Goal: Information Seeking & Learning: Check status

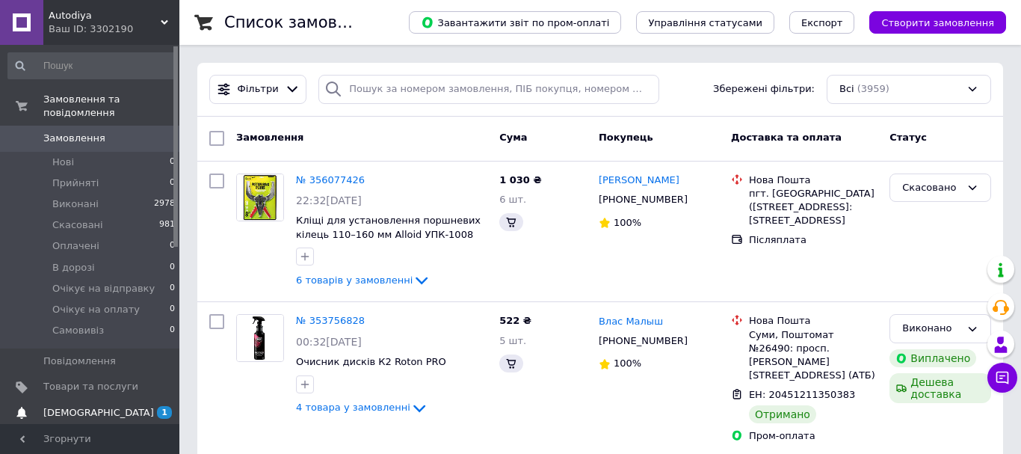
click at [129, 400] on link "Сповіщення 1 0" at bounding box center [92, 412] width 184 height 25
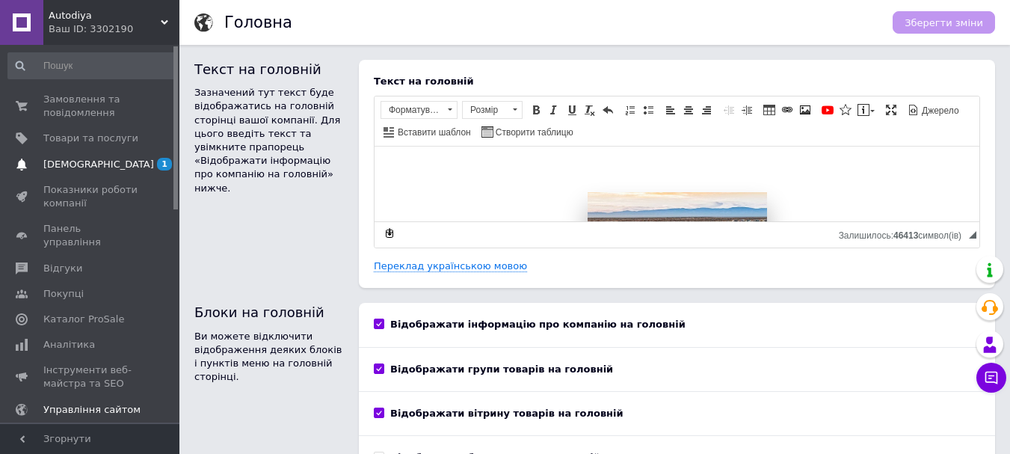
click at [111, 166] on span "[DEMOGRAPHIC_DATA]" at bounding box center [90, 164] width 95 height 13
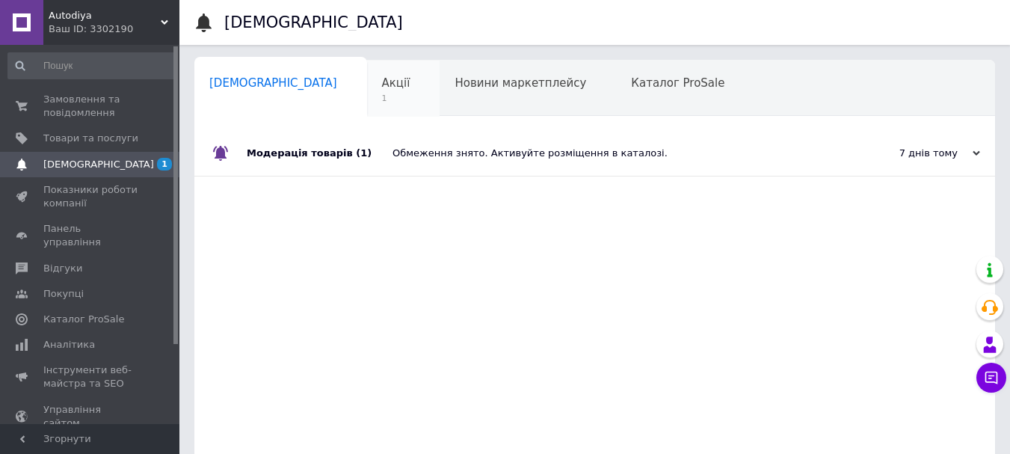
click at [382, 99] on span "1" at bounding box center [396, 98] width 28 height 11
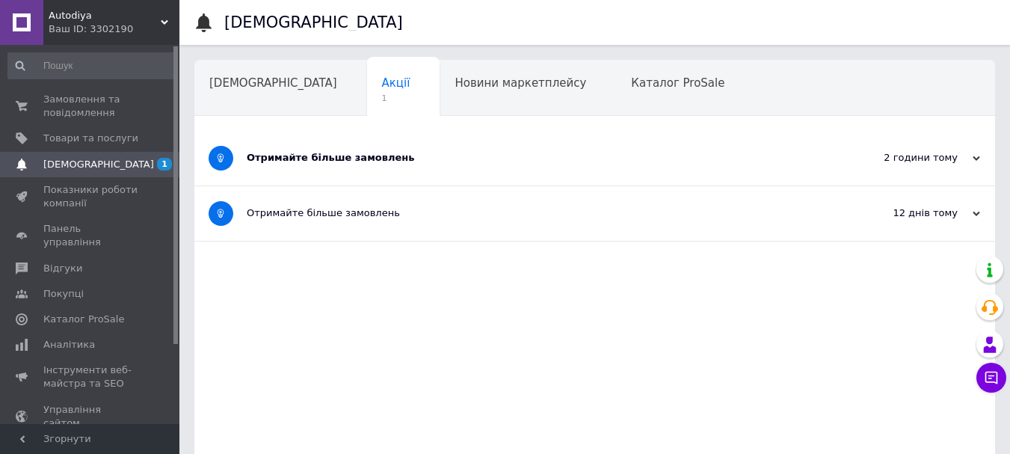
click at [342, 158] on div "Отримайте більше замовлень" at bounding box center [539, 157] width 584 height 13
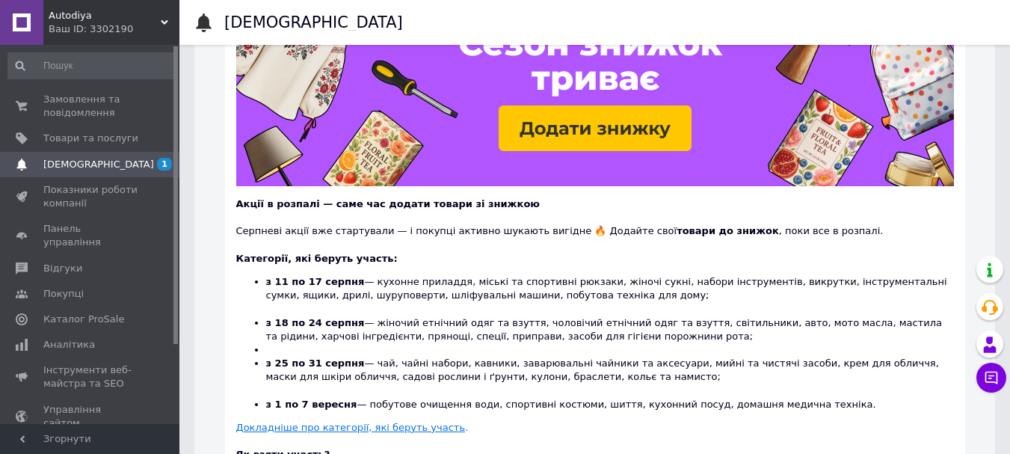
scroll to position [224, 0]
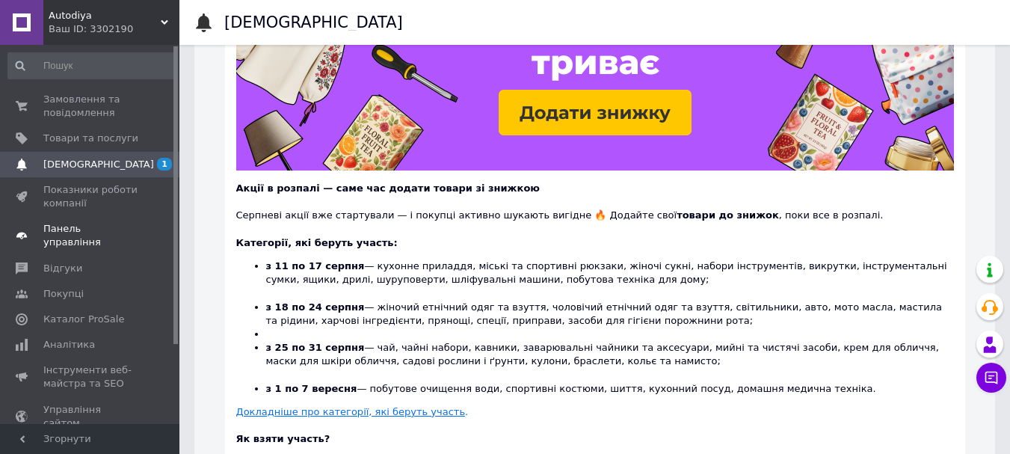
drag, startPoint x: 56, startPoint y: 330, endPoint x: 163, endPoint y: 236, distance: 142.0
click at [56, 338] on span "Аналітика" at bounding box center [69, 344] width 52 height 13
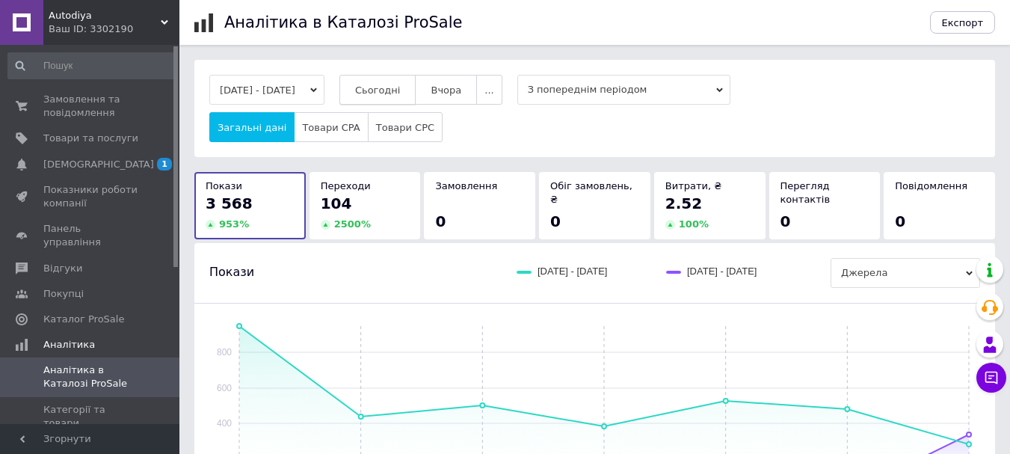
click at [399, 78] on button "Сьогодні" at bounding box center [377, 90] width 77 height 30
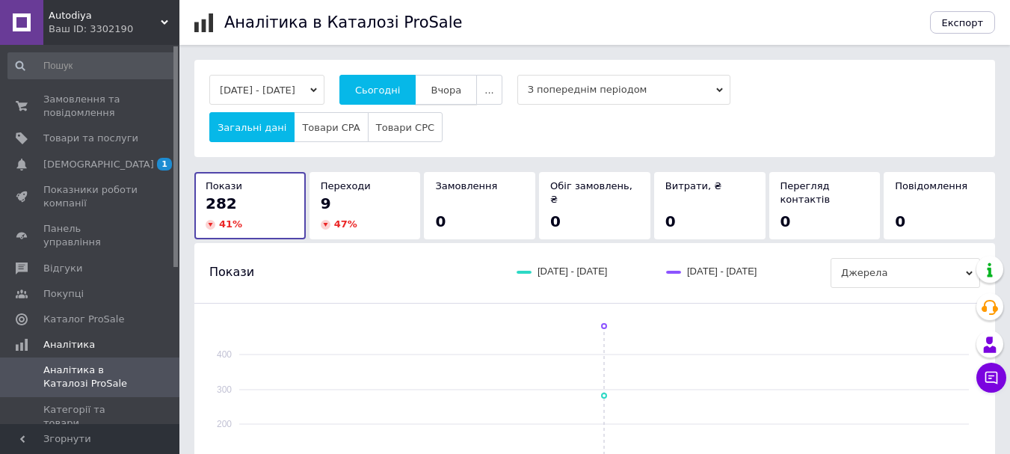
click at [455, 102] on button "Вчора" at bounding box center [446, 90] width 62 height 30
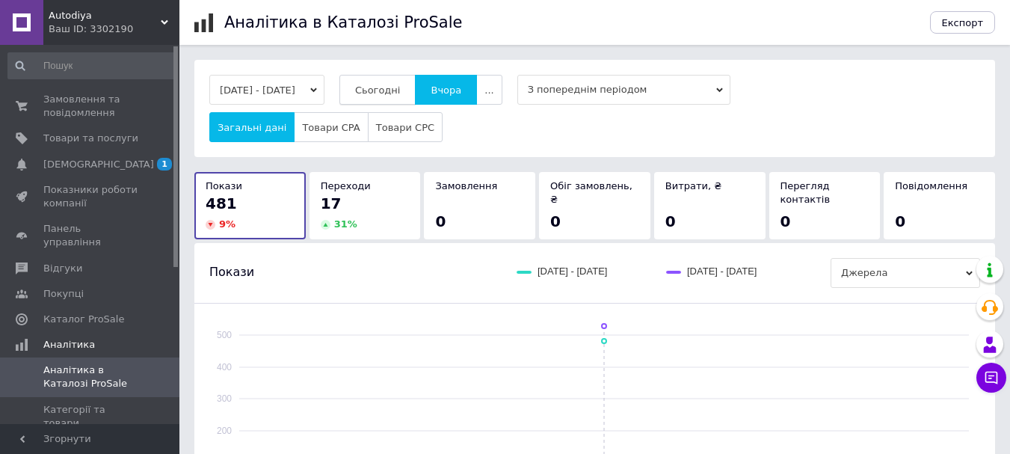
click at [399, 86] on span "Сьогодні" at bounding box center [378, 90] width 46 height 11
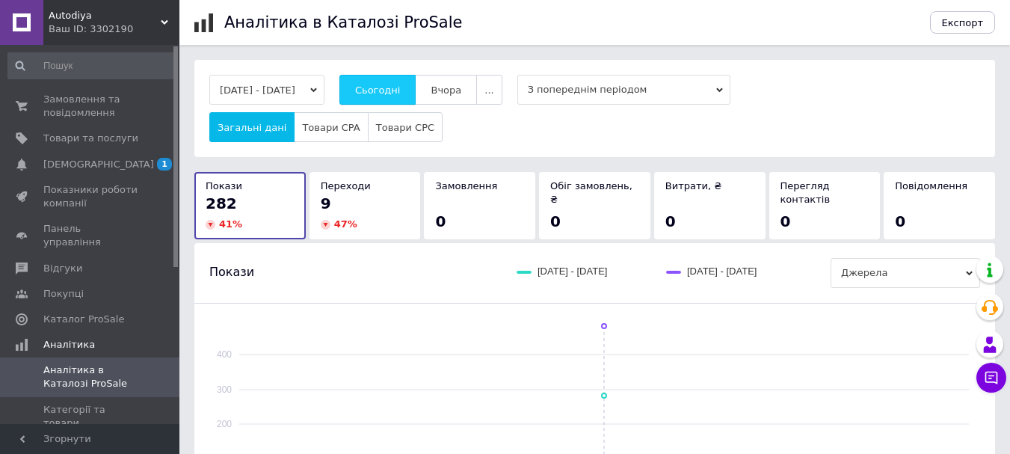
click at [417, 97] on button "Сьогодні" at bounding box center [377, 90] width 77 height 30
click at [150, 162] on span "1" at bounding box center [158, 164] width 41 height 13
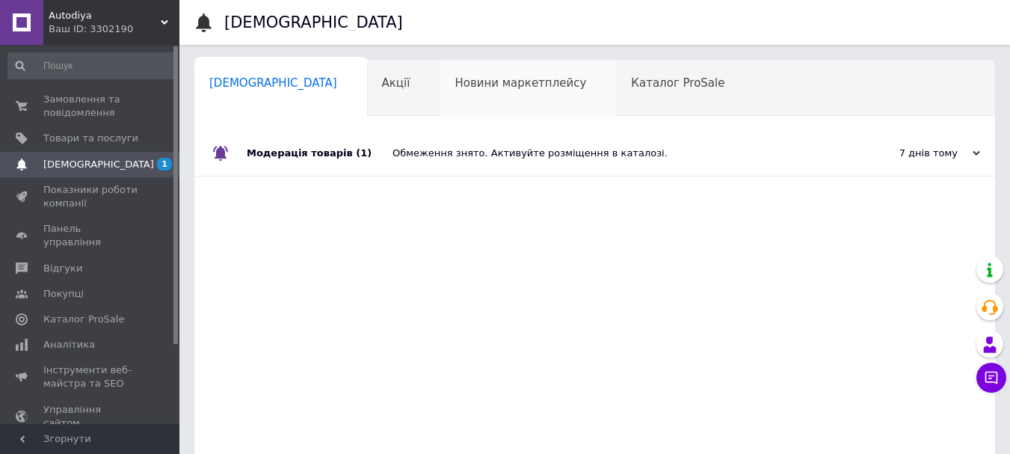
click at [440, 94] on div "Новини маркетплейсу 0" at bounding box center [528, 89] width 176 height 57
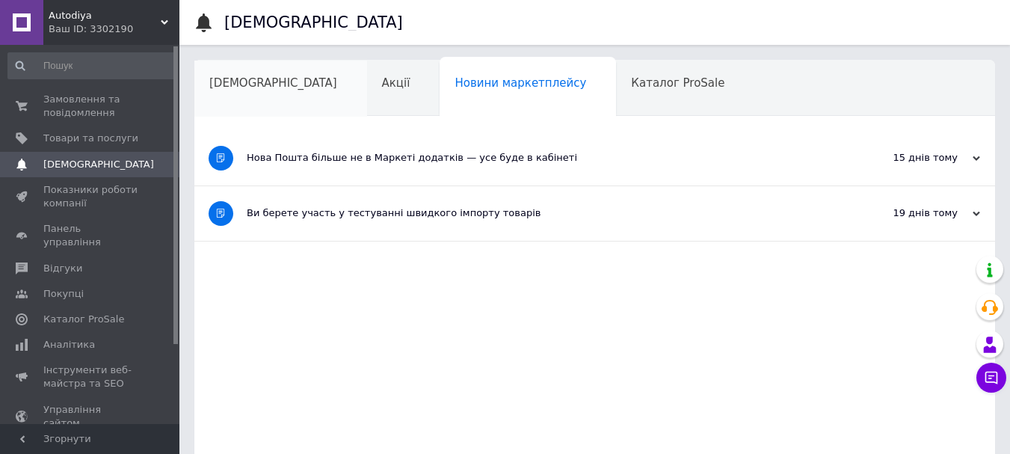
click at [239, 93] on div "[DEMOGRAPHIC_DATA]" at bounding box center [280, 89] width 173 height 57
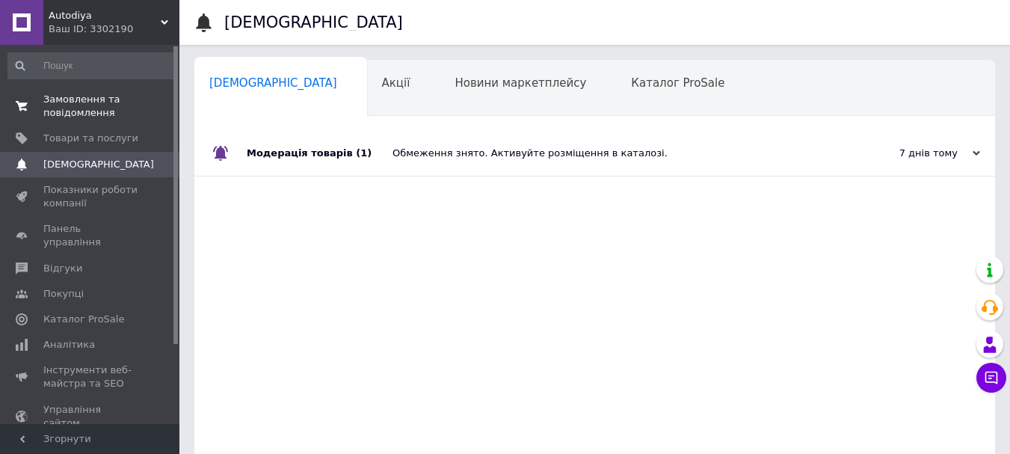
click at [99, 108] on span "Замовлення та повідомлення" at bounding box center [90, 106] width 95 height 27
